Goal: Navigation & Orientation: Find specific page/section

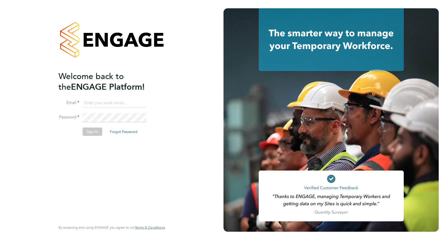
type input "[EMAIL_ADDRESS][DOMAIN_NAME]"
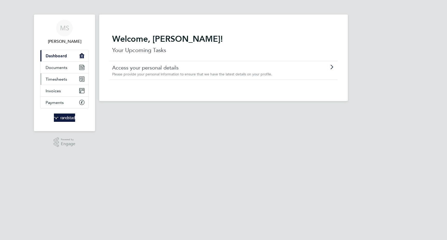
click at [64, 77] on span "Timesheets" at bounding box center [57, 79] width 22 height 5
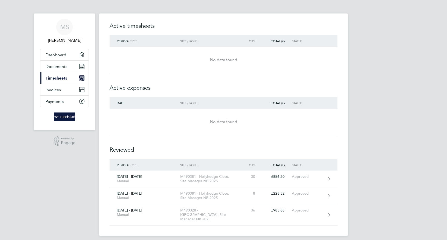
scroll to position [1, 0]
click at [80, 103] on icon "Main navigation" at bounding box center [81, 101] width 5 height 5
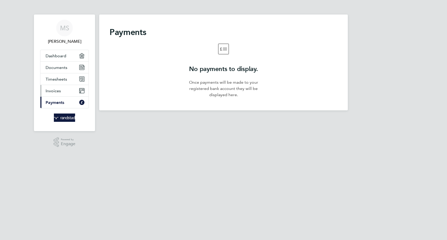
click at [76, 91] on link "Invoices" at bounding box center [64, 90] width 48 height 11
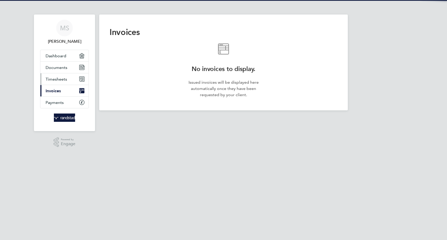
click at [72, 80] on link "Timesheets" at bounding box center [64, 78] width 48 height 11
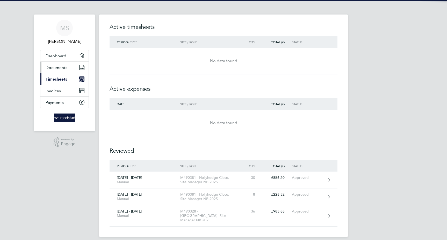
click at [69, 69] on link "Documents" at bounding box center [64, 67] width 48 height 11
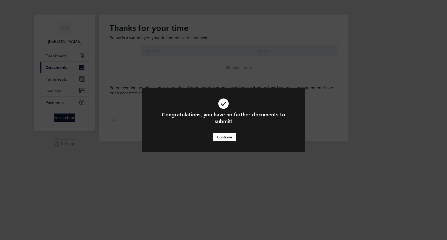
click at [226, 139] on button "Continue" at bounding box center [224, 137] width 23 height 8
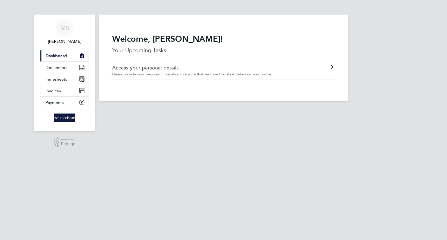
click at [68, 53] on link "Current page: Dashboard" at bounding box center [64, 55] width 48 height 11
